Goal: Information Seeking & Learning: Check status

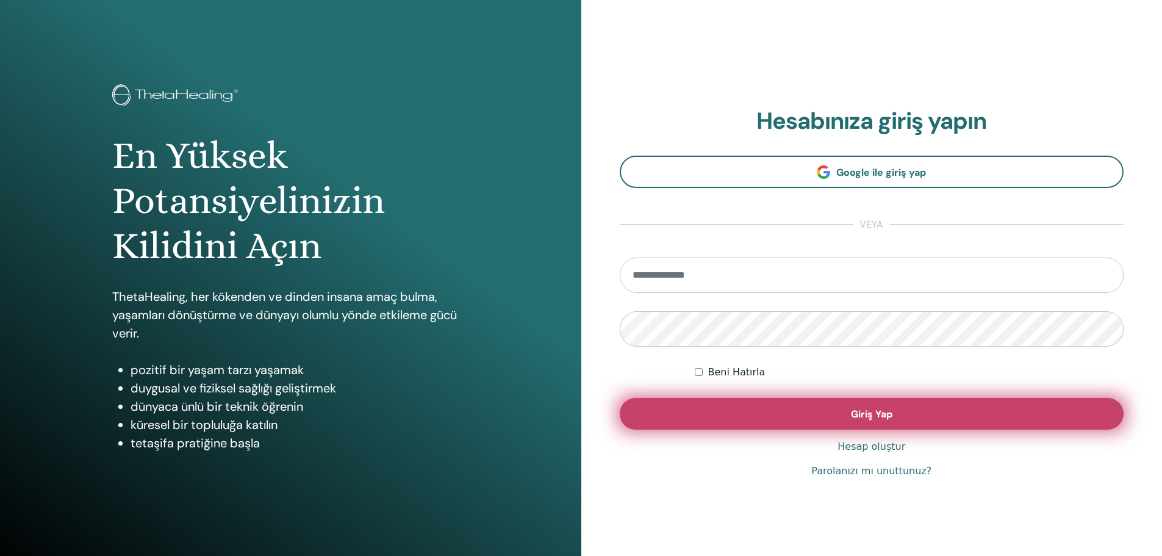
type input "**********"
click at [848, 406] on button "Giriş Yap" at bounding box center [872, 414] width 504 height 32
